Goal: Task Accomplishment & Management: Use online tool/utility

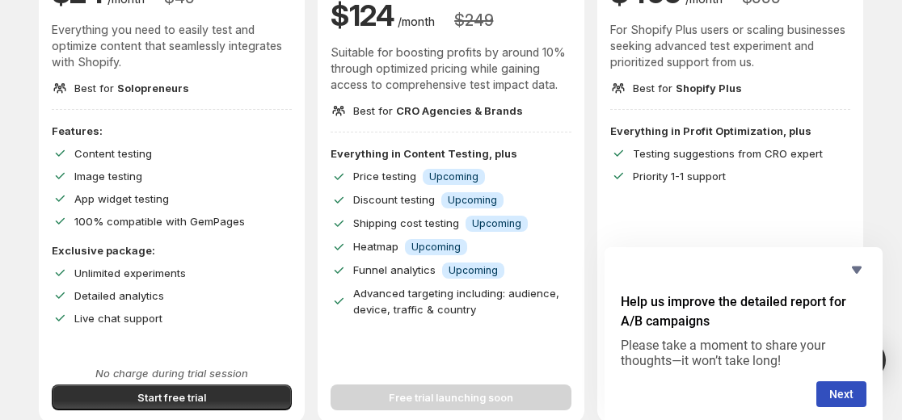
scroll to position [252, 0]
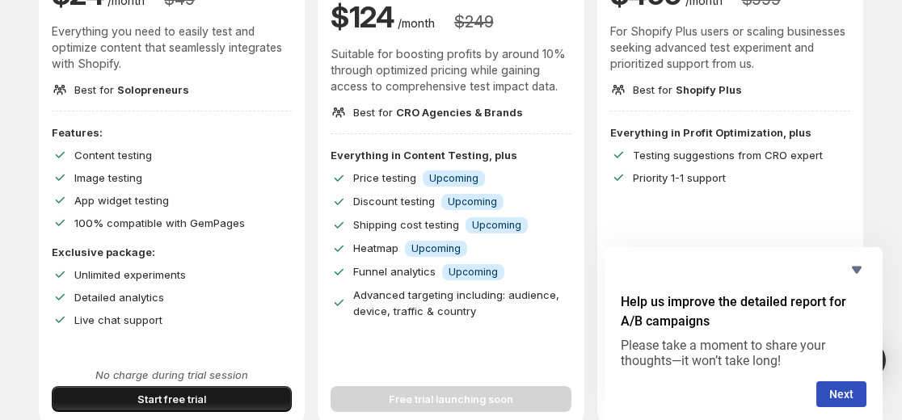
click at [234, 397] on button "Start free trial" at bounding box center [172, 399] width 240 height 26
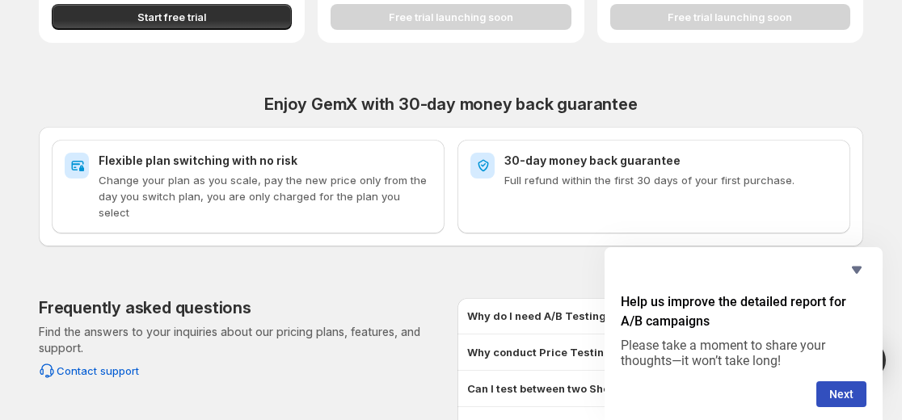
scroll to position [641, 0]
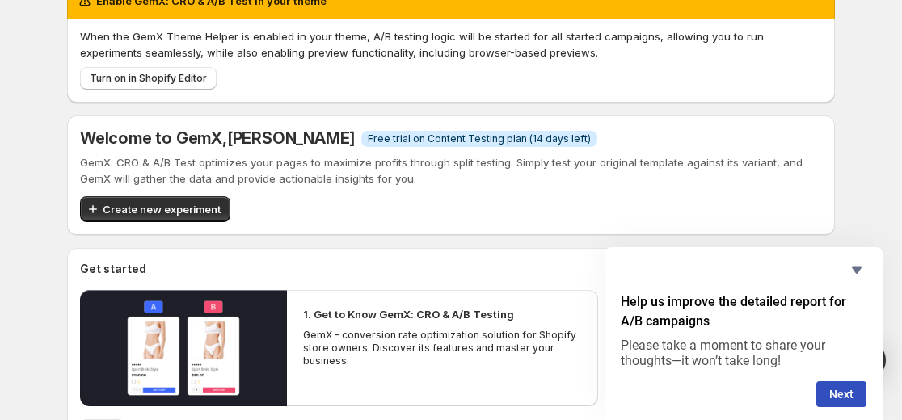
scroll to position [36, 0]
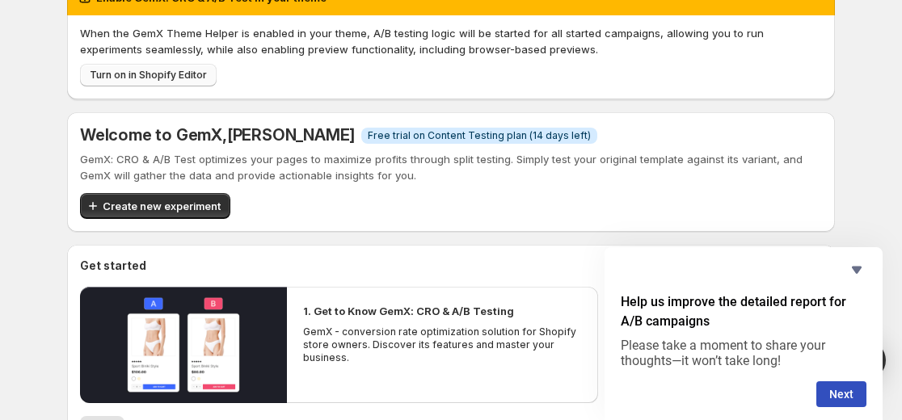
click at [179, 80] on span "Turn on in Shopify Editor" at bounding box center [148, 75] width 117 height 13
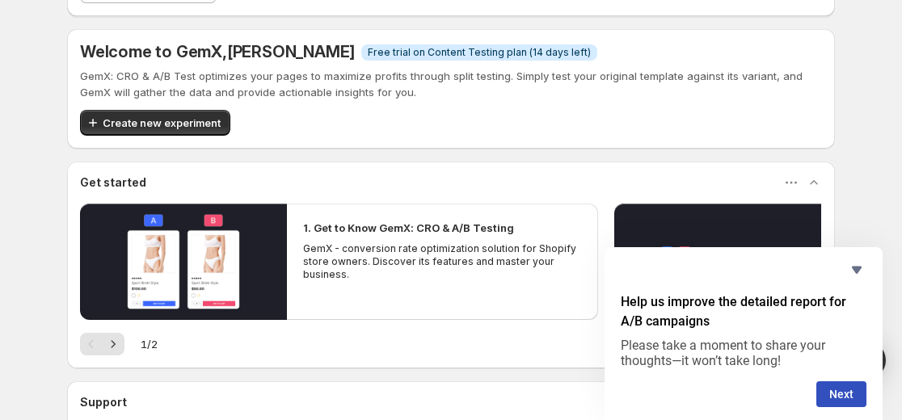
scroll to position [118, 0]
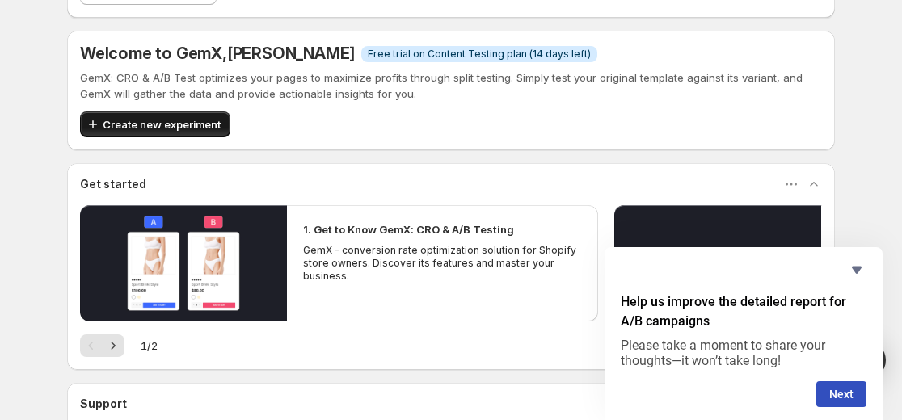
click at [182, 129] on span "Create new experiment" at bounding box center [162, 124] width 118 height 16
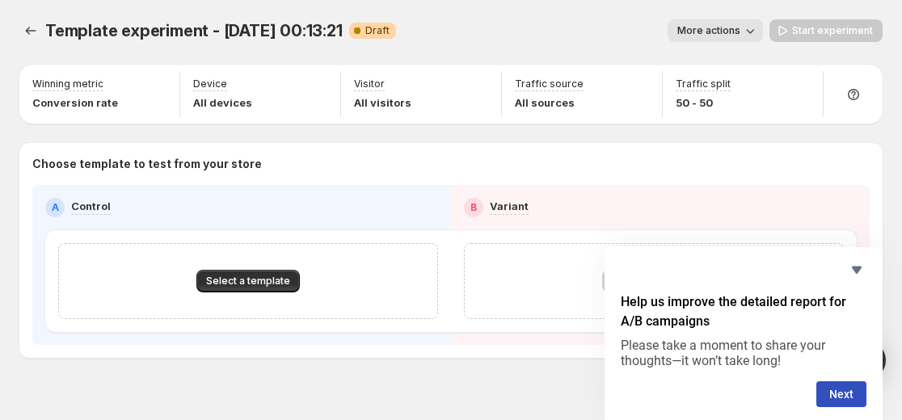
click at [757, 30] on icon "button" at bounding box center [750, 31] width 16 height 16
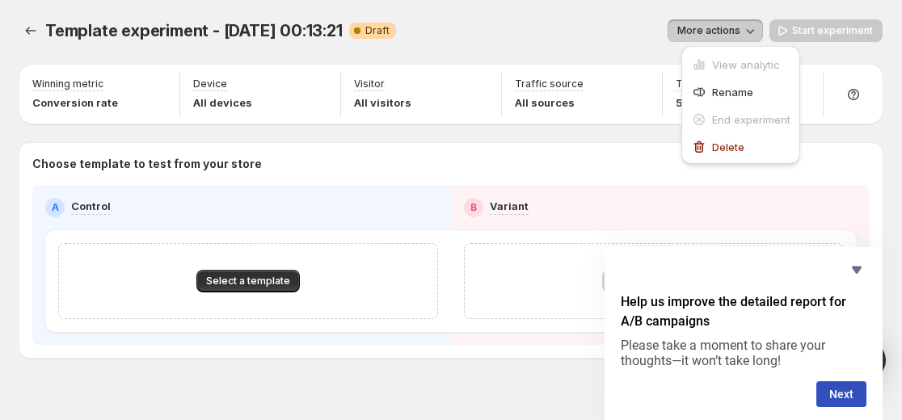
click at [604, 26] on div "More actions" at bounding box center [586, 30] width 354 height 23
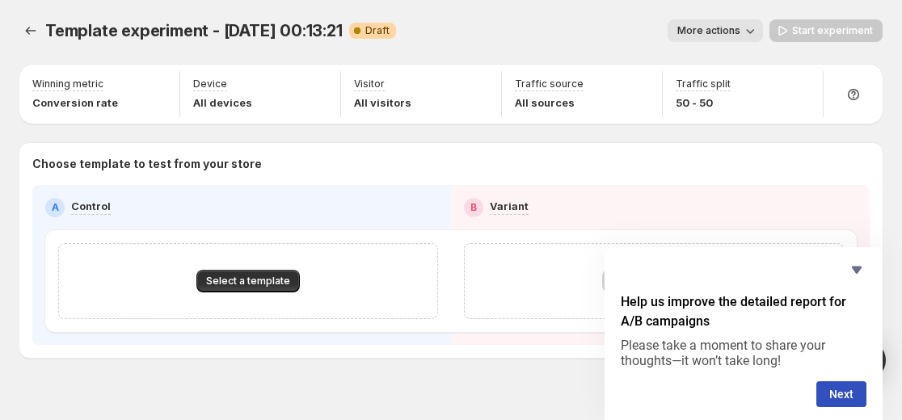
click at [534, 204] on div "B Variant" at bounding box center [660, 207] width 393 height 19
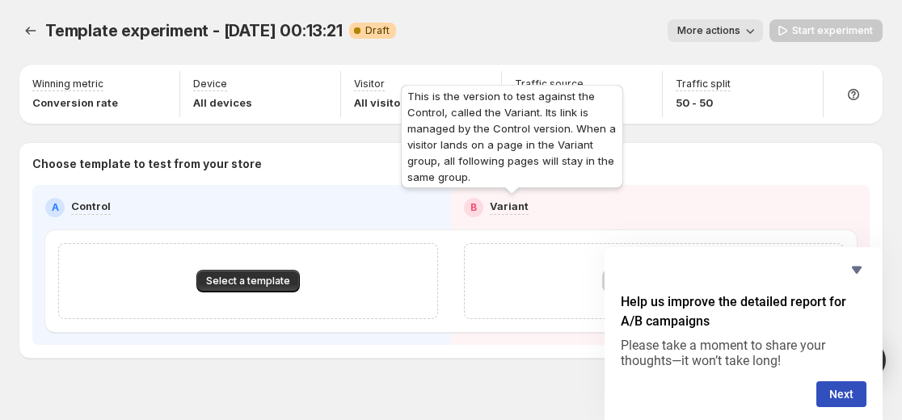
click at [514, 205] on p "Variant" at bounding box center [509, 206] width 39 height 16
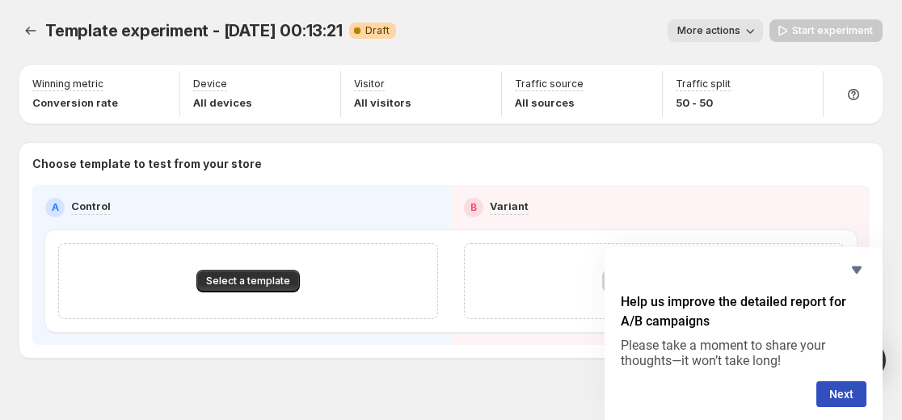
click at [288, 201] on div "A Control" at bounding box center [241, 207] width 393 height 19
click at [63, 206] on div "A" at bounding box center [54, 207] width 19 height 19
click at [271, 284] on span "Select a template" at bounding box center [248, 281] width 84 height 13
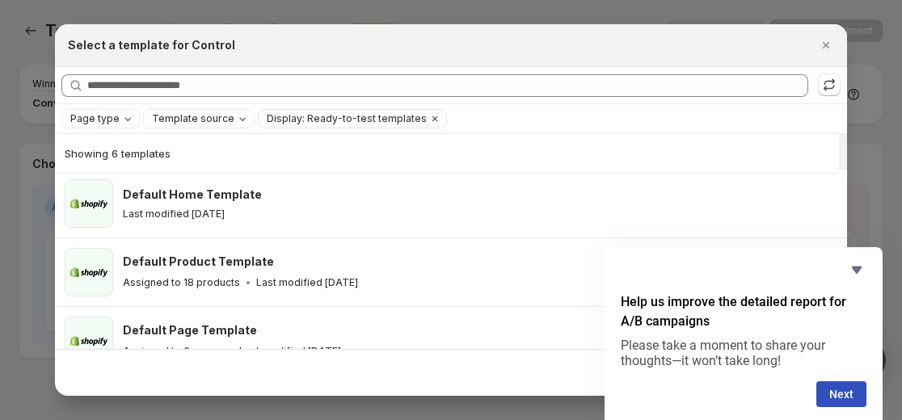
scroll to position [74, 0]
click at [291, 116] on span "Display: Ready-to-test templates" at bounding box center [347, 118] width 160 height 13
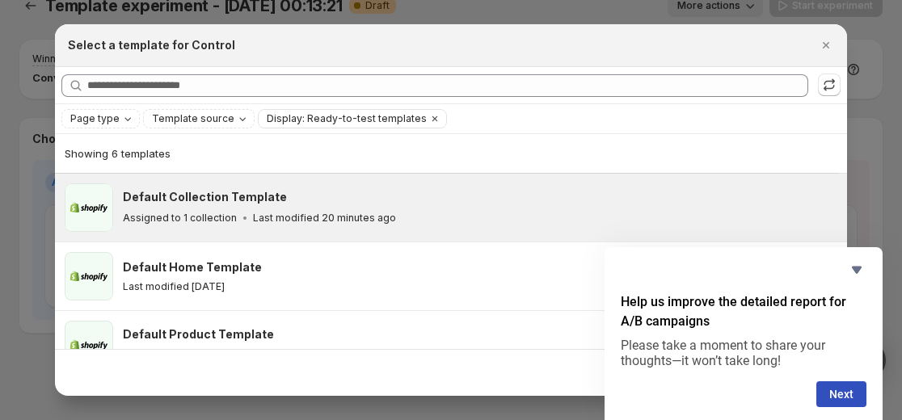
scroll to position [1, 0]
click at [307, 221] on p "Last modified 20 minutes ago" at bounding box center [324, 217] width 143 height 13
click at [846, 382] on button "Next" at bounding box center [841, 394] width 50 height 26
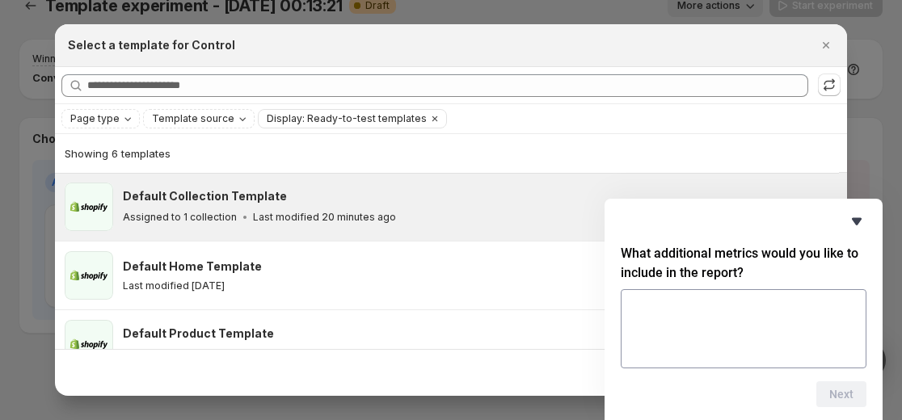
click at [861, 218] on icon "Hide survey" at bounding box center [857, 221] width 10 height 7
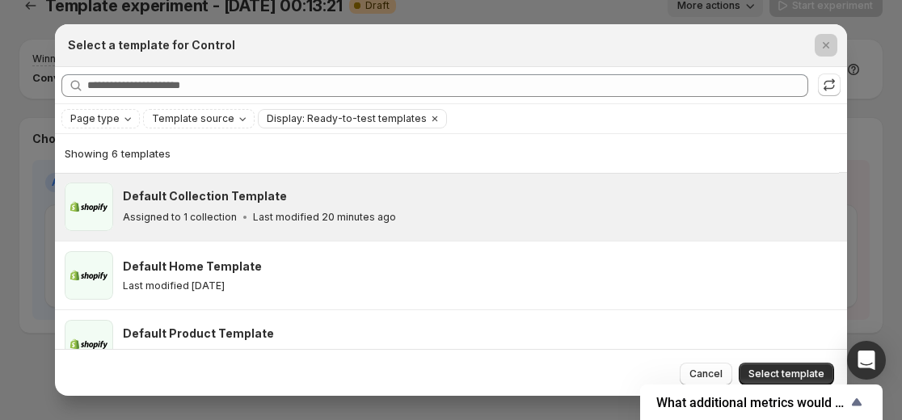
click at [861, 218] on div at bounding box center [451, 210] width 902 height 420
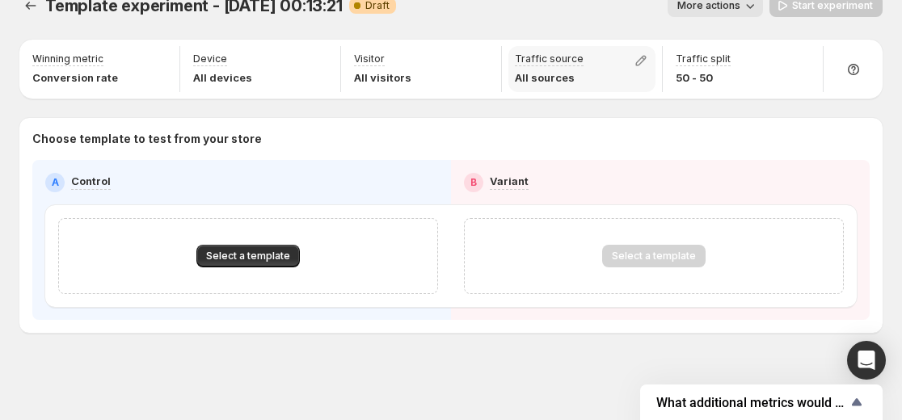
scroll to position [0, 0]
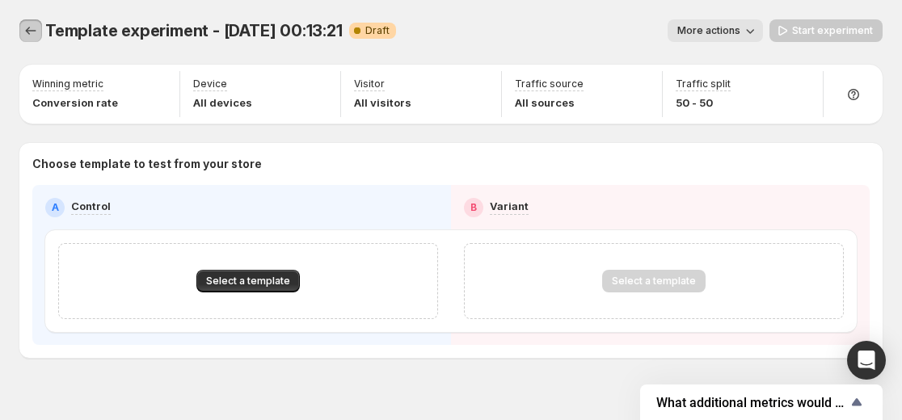
click at [31, 35] on icon "Experiments" at bounding box center [31, 31] width 16 height 16
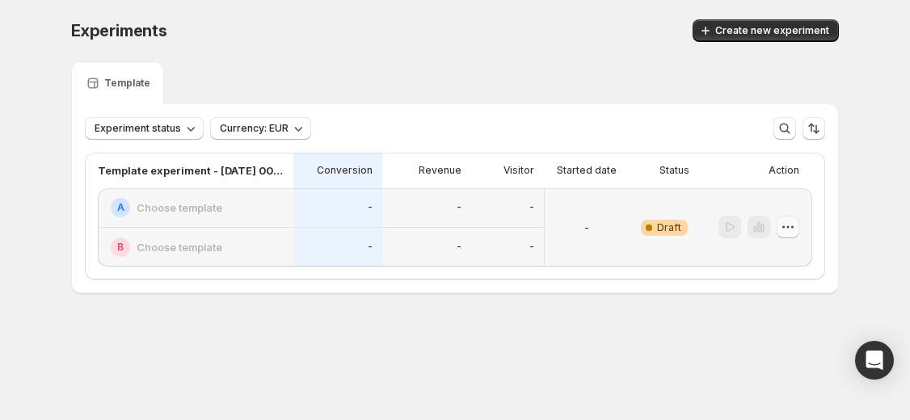
click at [788, 234] on icon "button" at bounding box center [788, 227] width 16 height 16
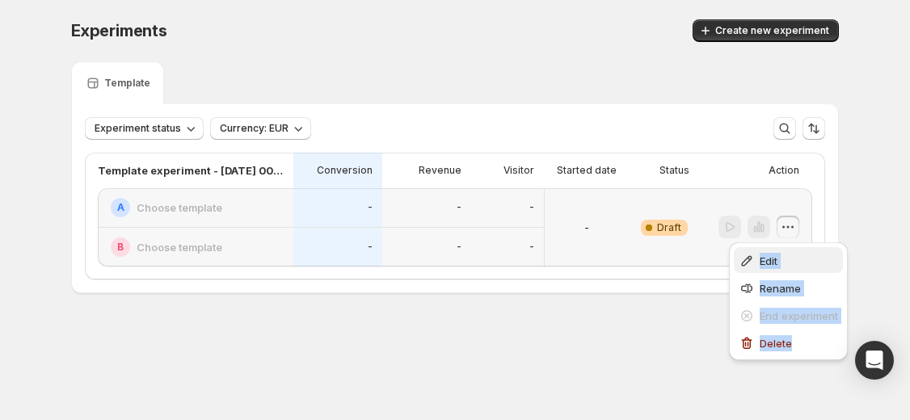
click at [754, 259] on icon "button" at bounding box center [747, 261] width 16 height 16
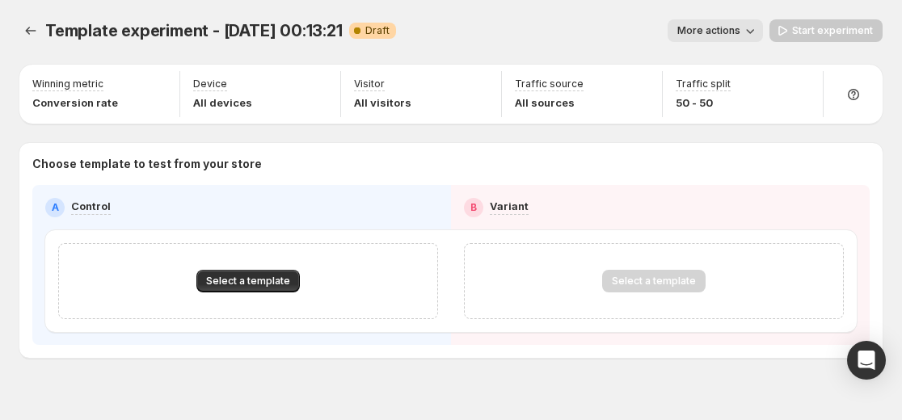
click at [481, 278] on div "Select a template" at bounding box center [654, 281] width 380 height 76
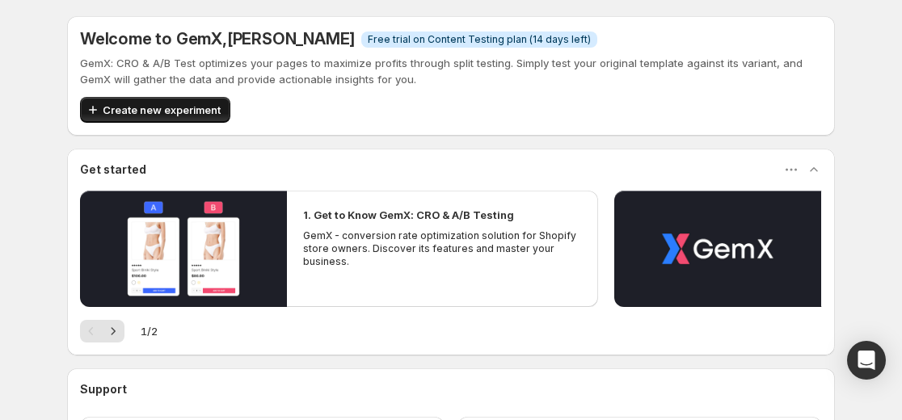
click at [158, 116] on span "Create new experiment" at bounding box center [162, 110] width 118 height 16
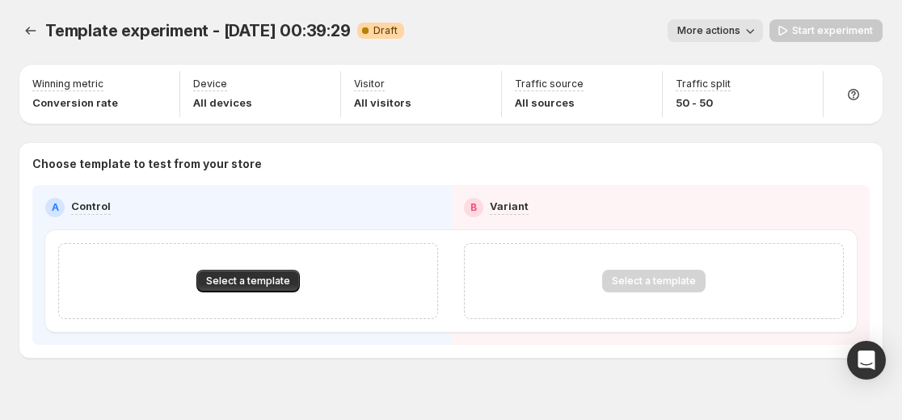
click at [520, 265] on div "Select a template" at bounding box center [654, 281] width 380 height 76
